Goal: Navigation & Orientation: Find specific page/section

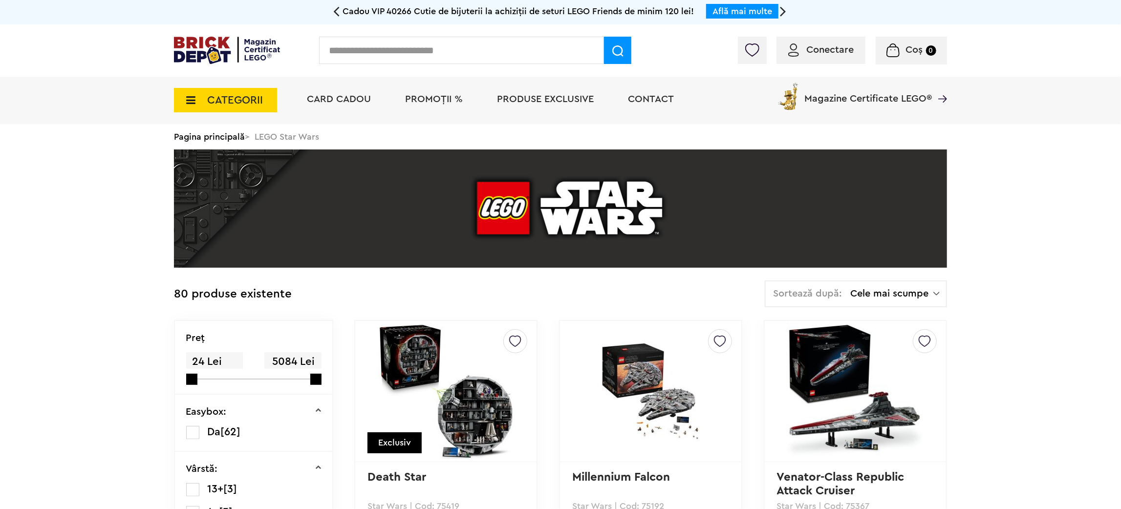
click at [434, 99] on span "PROMOȚII %" at bounding box center [434, 99] width 58 height 10
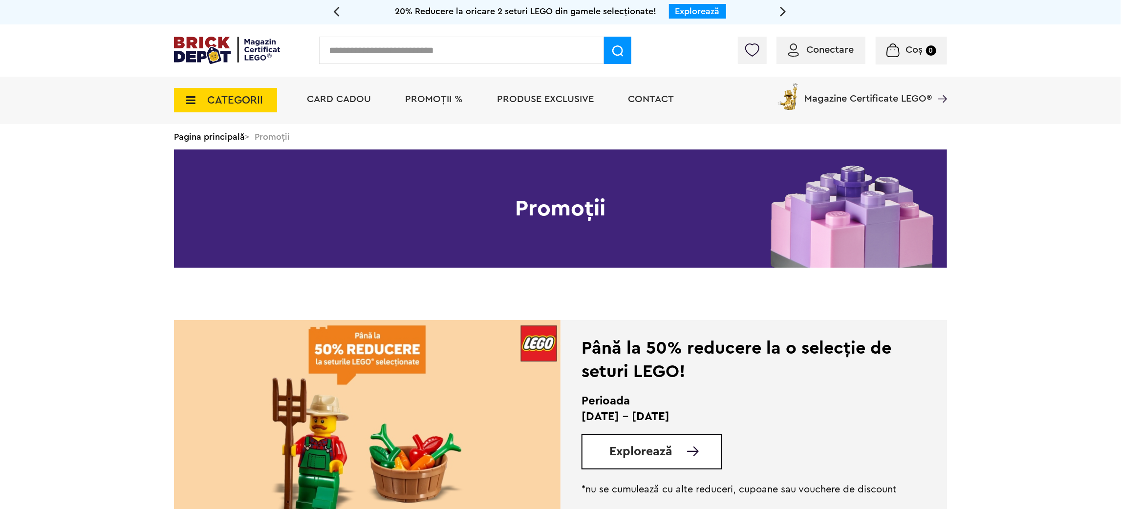
click at [562, 98] on span "Produse exclusive" at bounding box center [545, 99] width 97 height 10
